Goal: Use online tool/utility: Utilize a website feature to perform a specific function

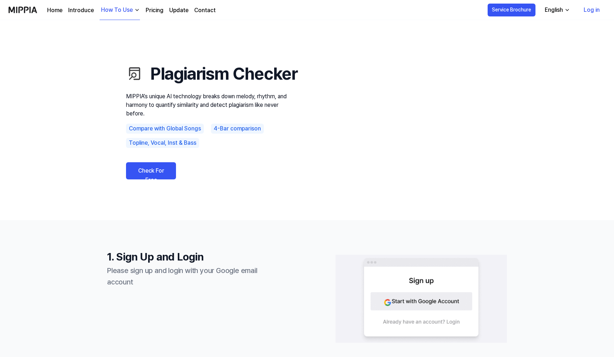
click at [158, 179] on link "Check For Free" at bounding box center [151, 170] width 50 height 17
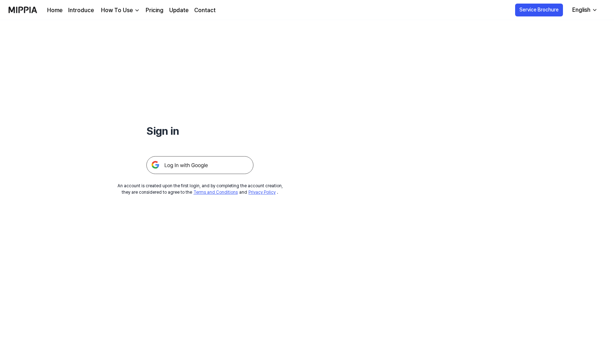
click at [201, 165] on img at bounding box center [199, 165] width 107 height 18
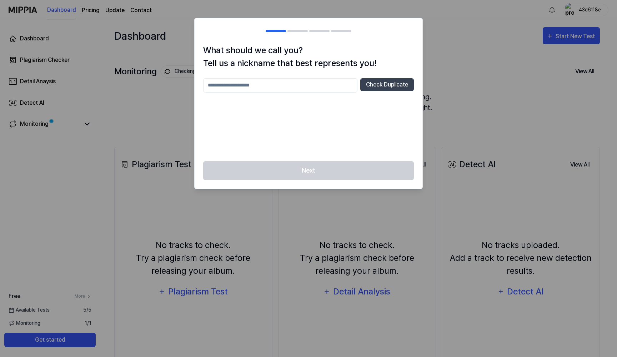
click at [288, 84] on input "text" at bounding box center [280, 85] width 154 height 14
type input "**********"
click at [400, 85] on button "Check Duplicate" at bounding box center [387, 84] width 54 height 13
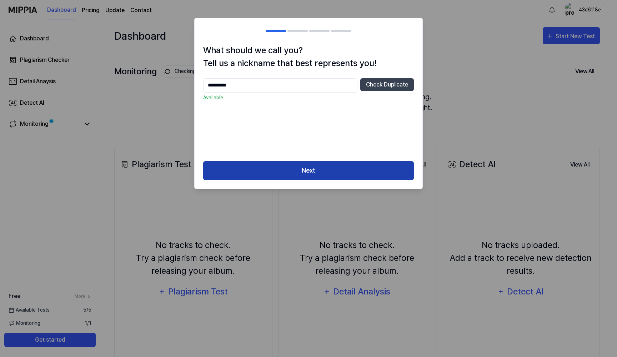
click at [330, 171] on button "Next" at bounding box center [308, 170] width 211 height 19
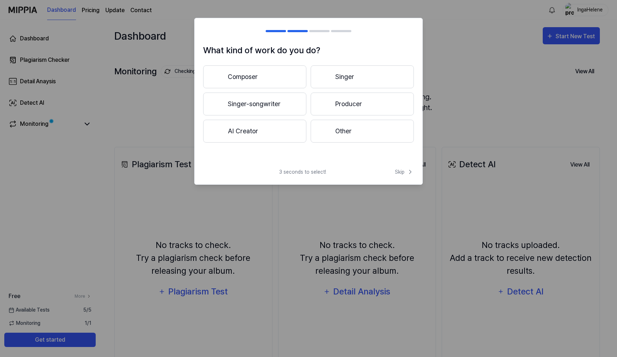
click at [247, 81] on button "Composer" at bounding box center [254, 76] width 103 height 23
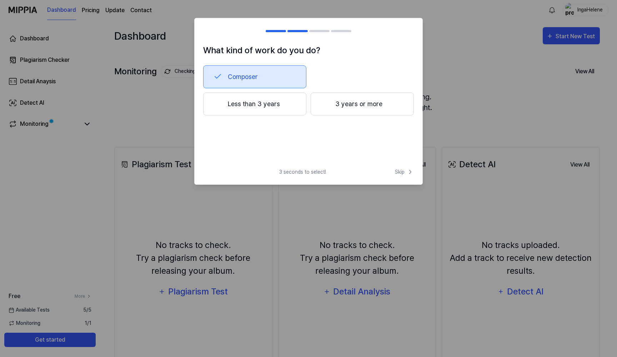
click at [261, 105] on button "Less than 3 years" at bounding box center [254, 103] width 103 height 23
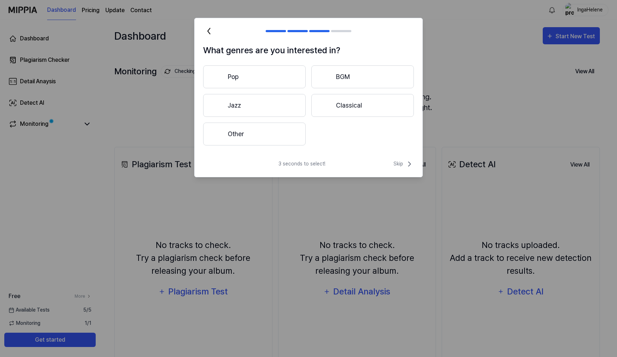
click at [341, 108] on button "Classical" at bounding box center [362, 105] width 102 height 23
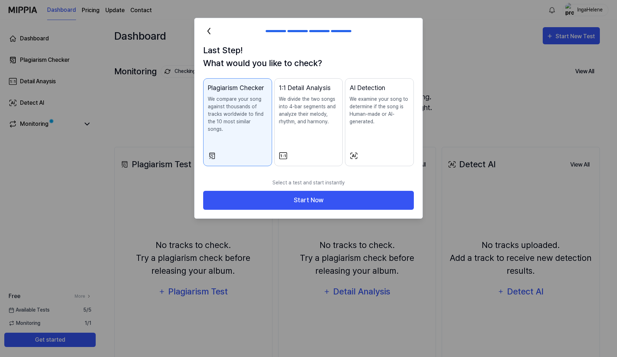
click at [207, 31] on icon at bounding box center [208, 30] width 11 height 11
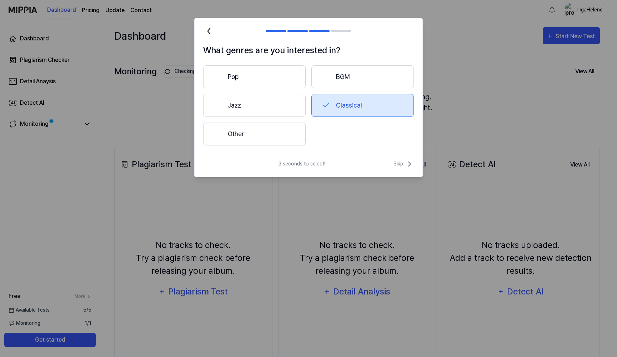
click at [242, 138] on button "Other" at bounding box center [254, 133] width 102 height 23
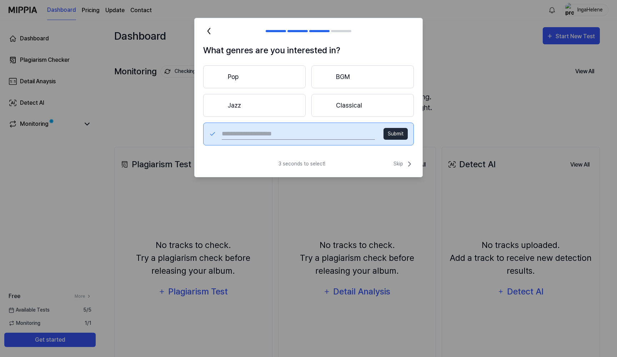
click at [265, 130] on input "text" at bounding box center [298, 133] width 153 height 11
type input "**********"
click at [396, 130] on button "Submit" at bounding box center [395, 134] width 24 height 12
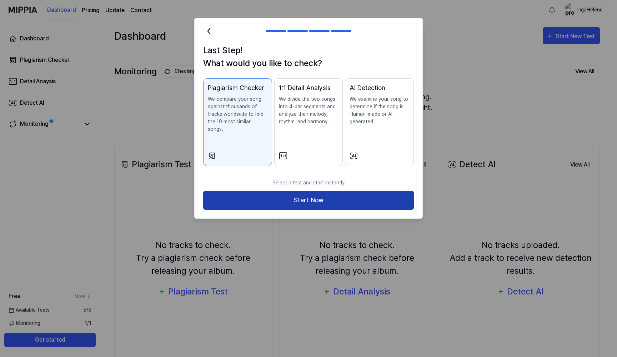
click at [311, 194] on button "Start Now" at bounding box center [308, 200] width 211 height 19
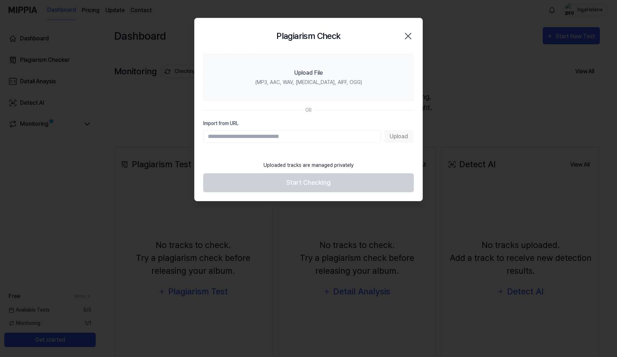
click at [397, 138] on div "Upload" at bounding box center [308, 136] width 211 height 13
click at [397, 137] on div "Upload" at bounding box center [308, 136] width 211 height 13
click at [275, 137] on input "Import from URL" at bounding box center [292, 136] width 178 height 13
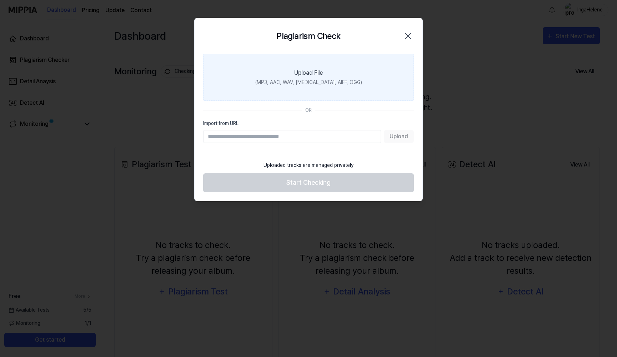
click at [314, 67] on label "Upload File (MP3, AAC, WAV, [MEDICAL_DATA], AIFF, OGG)" at bounding box center [308, 77] width 211 height 47
click at [0, 0] on input "Upload File (MP3, AAC, WAV, [MEDICAL_DATA], AIFF, OGG)" at bounding box center [0, 0] width 0 height 0
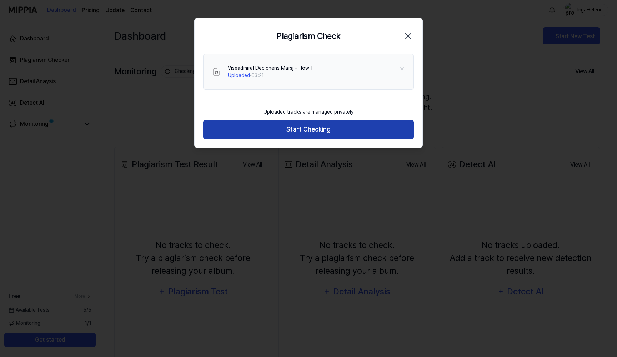
click at [314, 130] on button "Start Checking" at bounding box center [308, 129] width 211 height 19
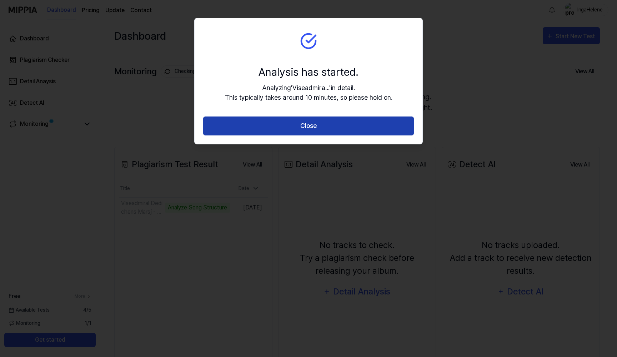
click at [311, 127] on button "Close" at bounding box center [308, 125] width 211 height 19
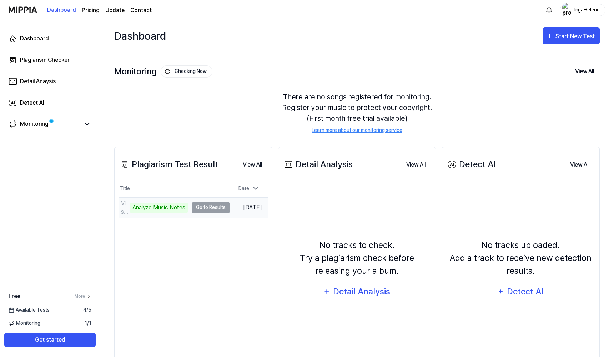
click at [209, 206] on td "Viseadmiral Dedichens Marsj - Flow 1 Analyze Music Notes Go to Results" at bounding box center [174, 207] width 111 height 20
click at [203, 206] on td "Viseadmiral Dedichens Marsj - Flow 1 Analyze Music Notes Go to Results" at bounding box center [174, 207] width 111 height 20
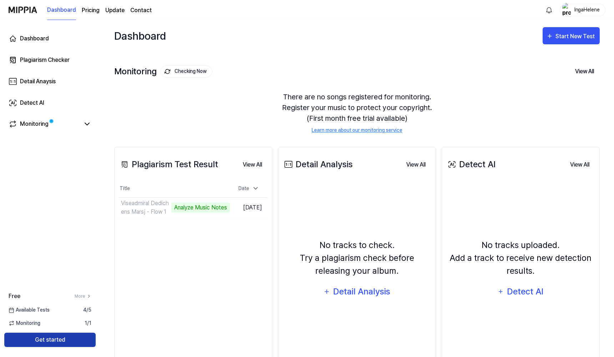
click at [76, 340] on button "Get started" at bounding box center [49, 339] width 91 height 14
click at [257, 165] on button "View All" at bounding box center [252, 164] width 31 height 14
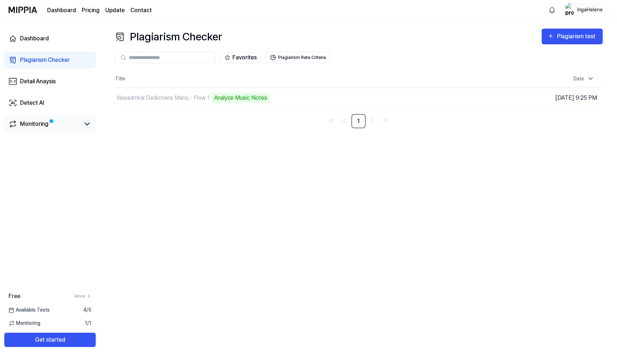
click at [87, 123] on icon at bounding box center [87, 124] width 9 height 9
click at [86, 124] on icon at bounding box center [87, 124] width 4 height 2
click at [430, 102] on td "Viseadmiral Dedichens Marsj - Flow 1 Analyze Music Notes Go to Results" at bounding box center [297, 98] width 366 height 20
click at [432, 99] on td "Viseadmiral Dedichens Marsj - Flow 1 Analyze Music Notes Go to Results" at bounding box center [297, 98] width 366 height 20
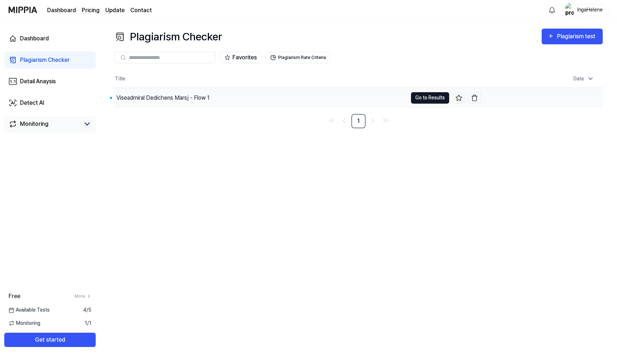
click at [422, 97] on button "Go to Results" at bounding box center [430, 97] width 38 height 11
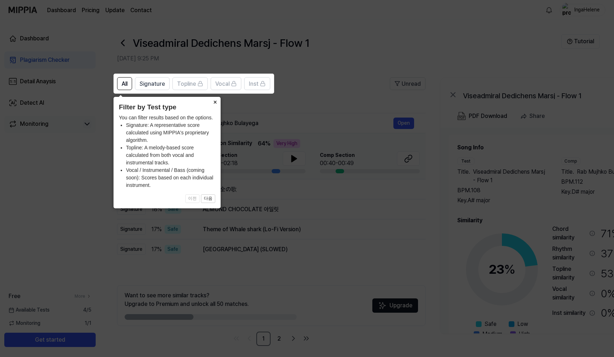
click at [216, 100] on button "×" at bounding box center [214, 102] width 11 height 10
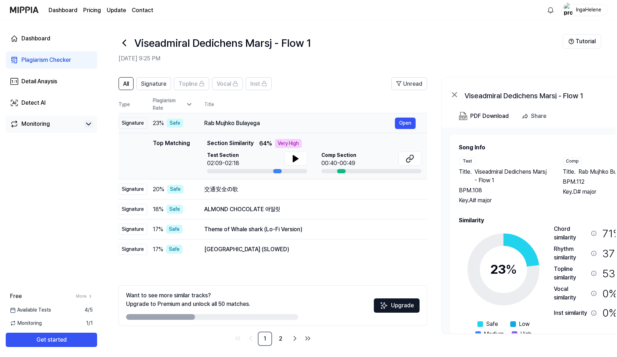
scroll to position [0, 3]
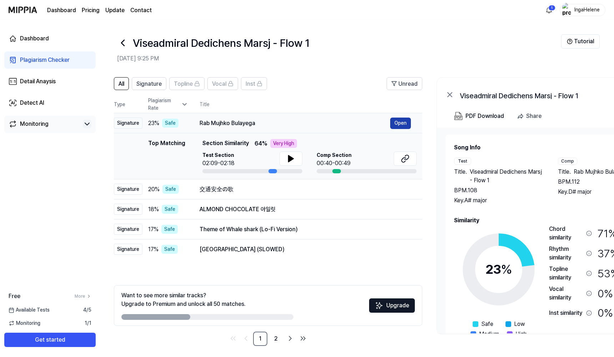
click at [406, 120] on button "Open" at bounding box center [400, 122] width 21 height 11
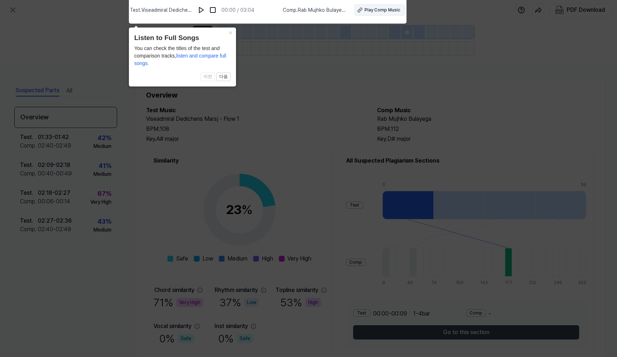
click at [375, 11] on div "Play Comp Music" at bounding box center [383, 10] width 36 height 6
click at [477, 9] on icon at bounding box center [308, 176] width 617 height 360
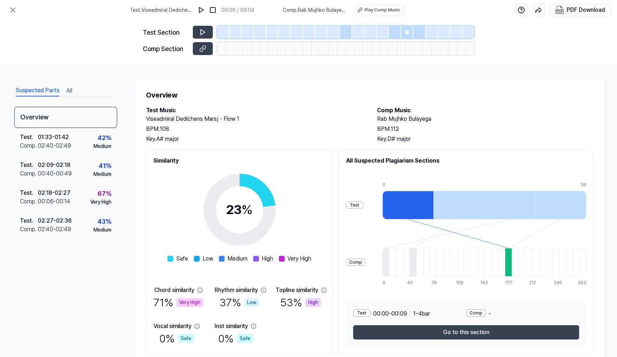
click at [505, 262] on div at bounding box center [508, 262] width 7 height 29
click at [383, 205] on div at bounding box center [407, 205] width 51 height 29
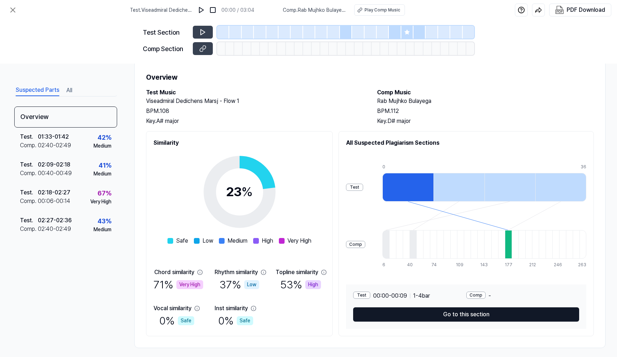
click at [456, 312] on button "Go to this section" at bounding box center [466, 314] width 226 height 14
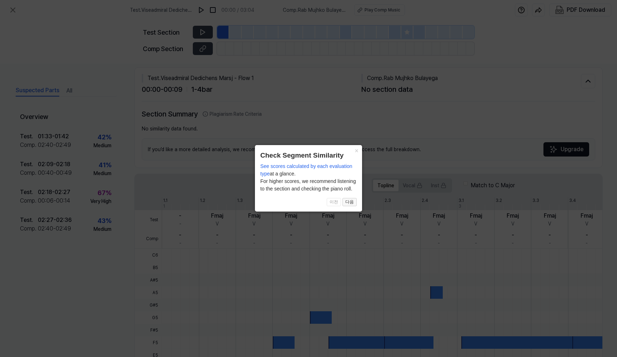
click at [352, 201] on button "다음" at bounding box center [349, 202] width 14 height 9
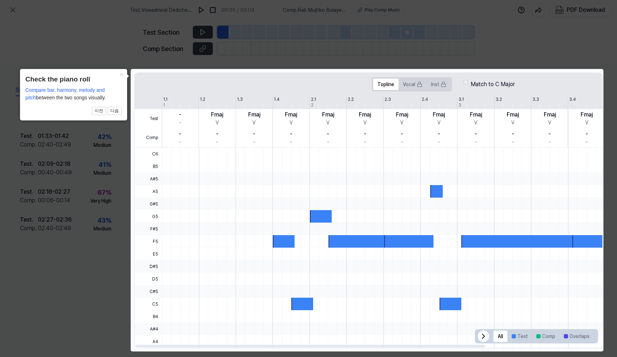
scroll to position [108, 0]
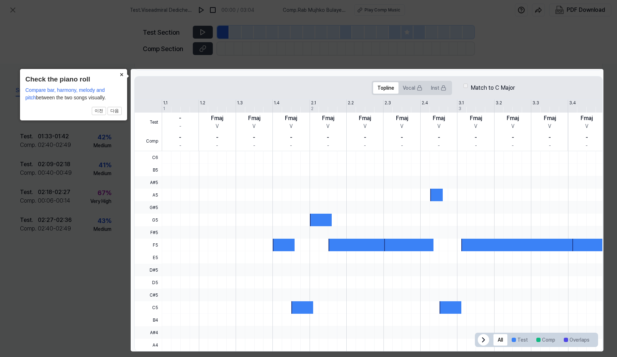
click at [120, 75] on button "×" at bounding box center [121, 74] width 11 height 10
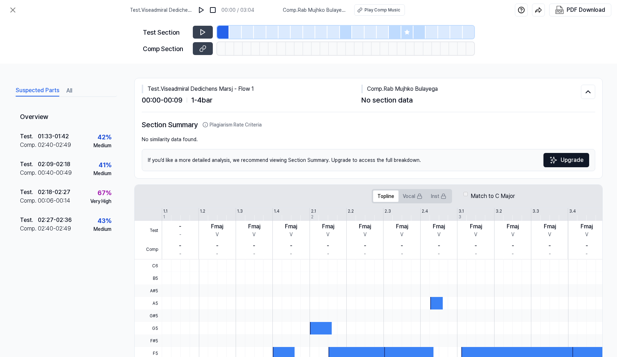
scroll to position [0, 0]
click at [201, 31] on icon at bounding box center [202, 32] width 7 height 7
click at [404, 29] on icon at bounding box center [407, 32] width 6 height 6
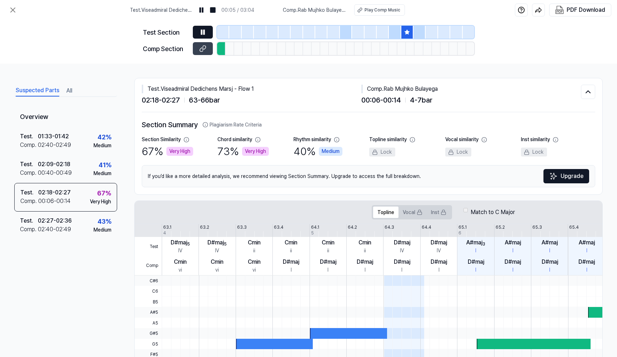
click at [196, 34] on button at bounding box center [203, 32] width 20 height 13
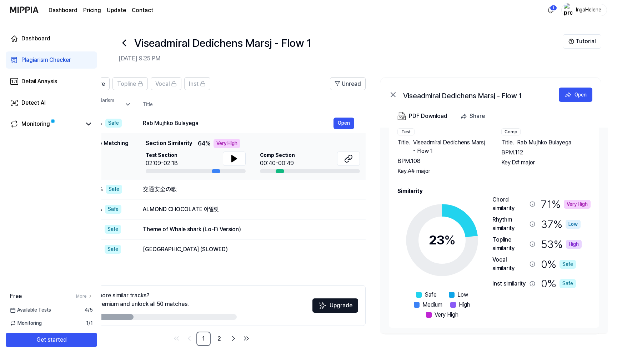
scroll to position [31, 0]
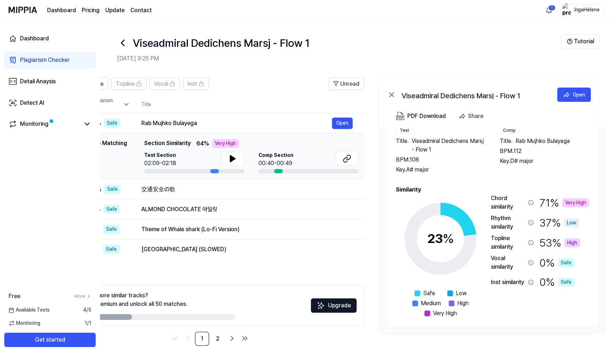
click at [566, 242] on div "High" at bounding box center [573, 242] width 16 height 9
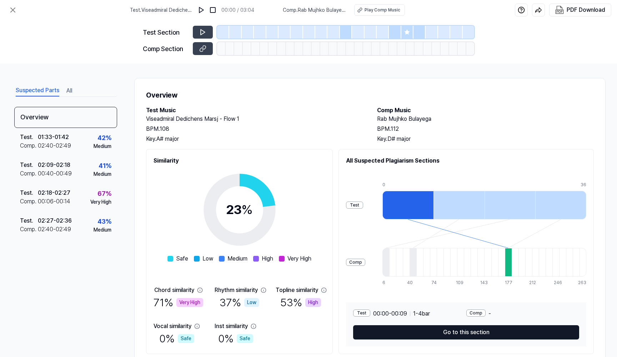
click at [450, 332] on button "Go to this section" at bounding box center [466, 332] width 226 height 14
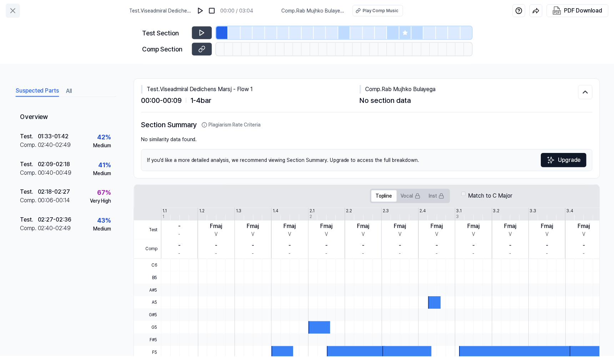
scroll to position [0, 0]
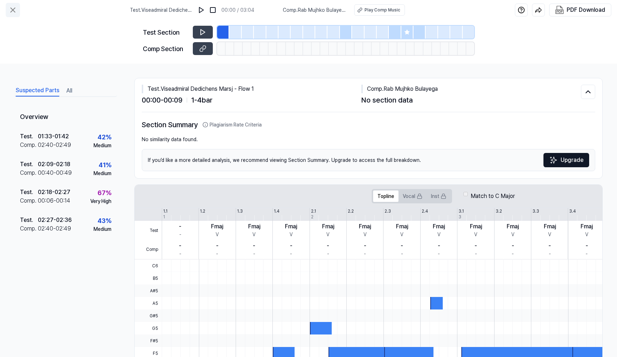
click at [11, 7] on icon at bounding box center [13, 10] width 9 height 9
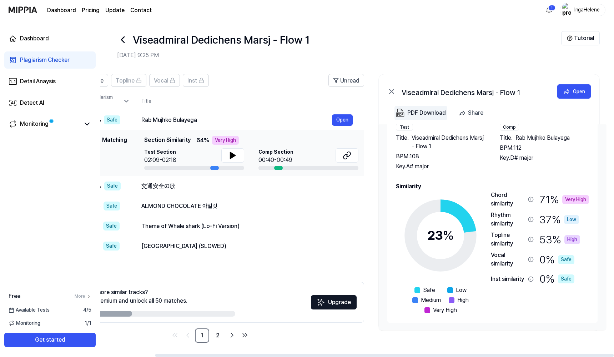
click at [431, 110] on div "PDF Download" at bounding box center [426, 112] width 39 height 9
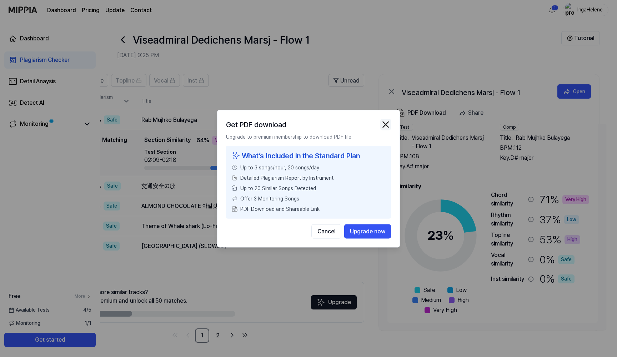
click at [386, 124] on img "button" at bounding box center [385, 124] width 11 height 11
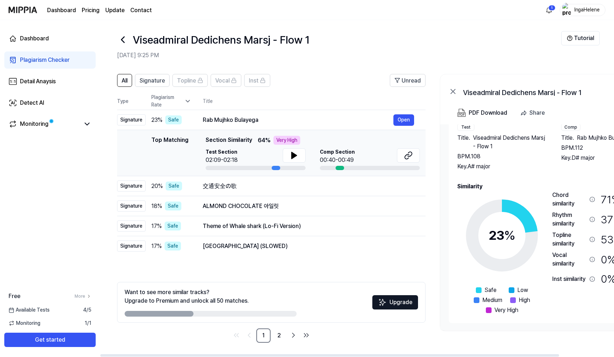
click at [286, 139] on div "Very High" at bounding box center [287, 140] width 27 height 9
click at [292, 152] on icon at bounding box center [294, 155] width 9 height 9
click at [292, 159] on icon at bounding box center [294, 155] width 9 height 9
